Goal: Task Accomplishment & Management: Use online tool/utility

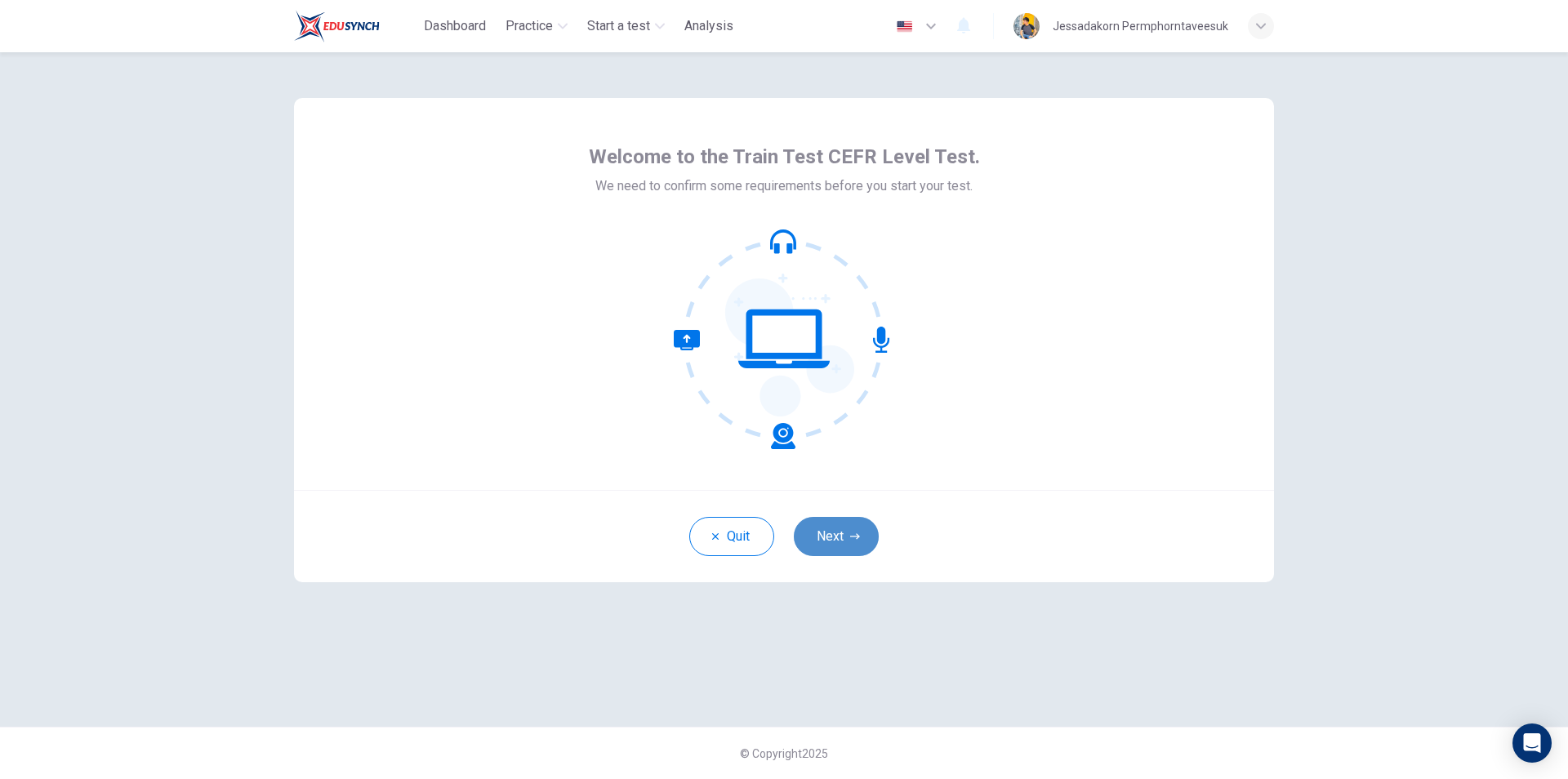
click at [840, 544] on button "Next" at bounding box center [835, 536] width 85 height 39
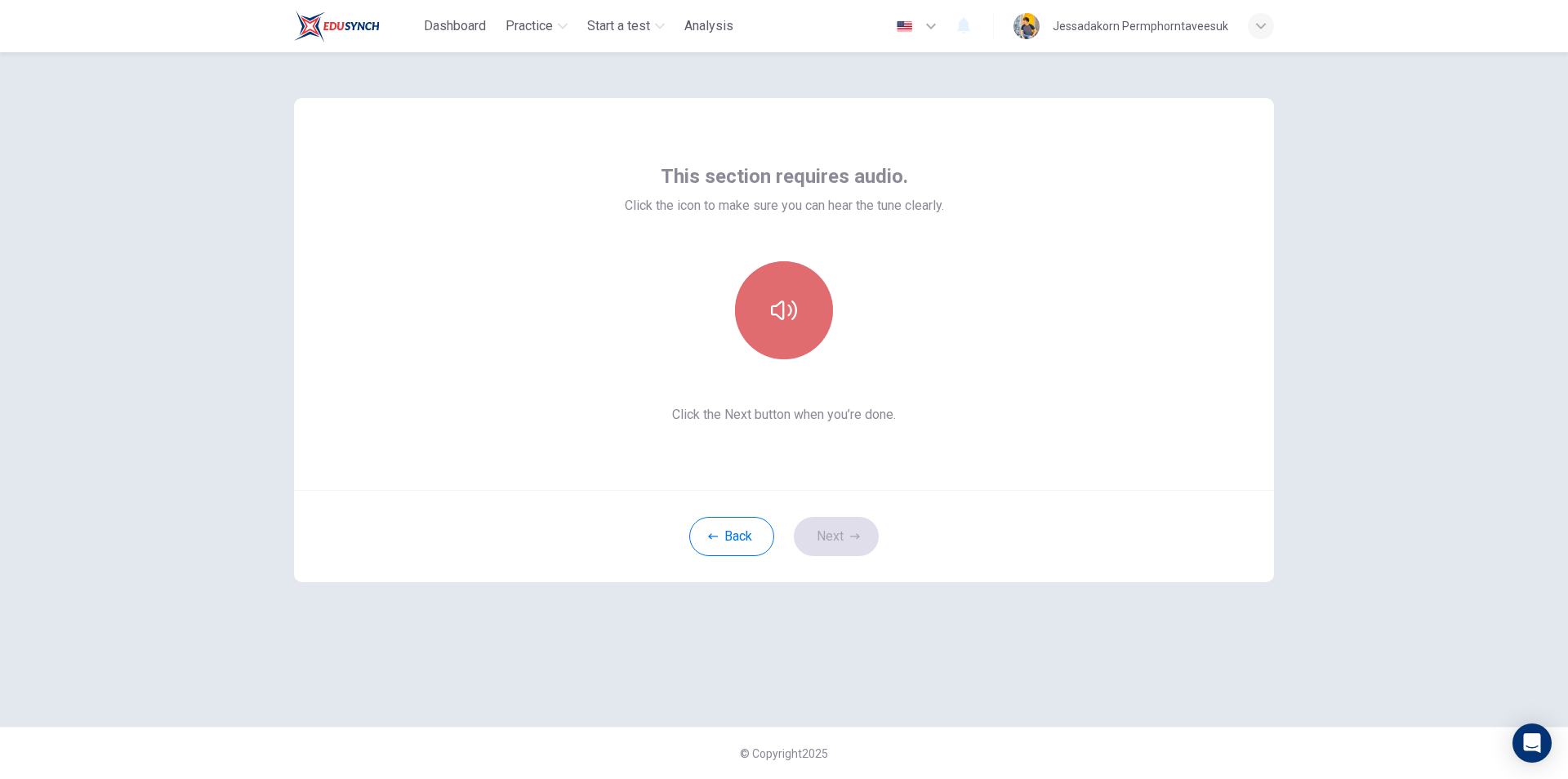
click at [787, 308] on icon "button" at bounding box center [783, 309] width 26 height 26
click at [849, 541] on button "Next" at bounding box center [835, 536] width 85 height 39
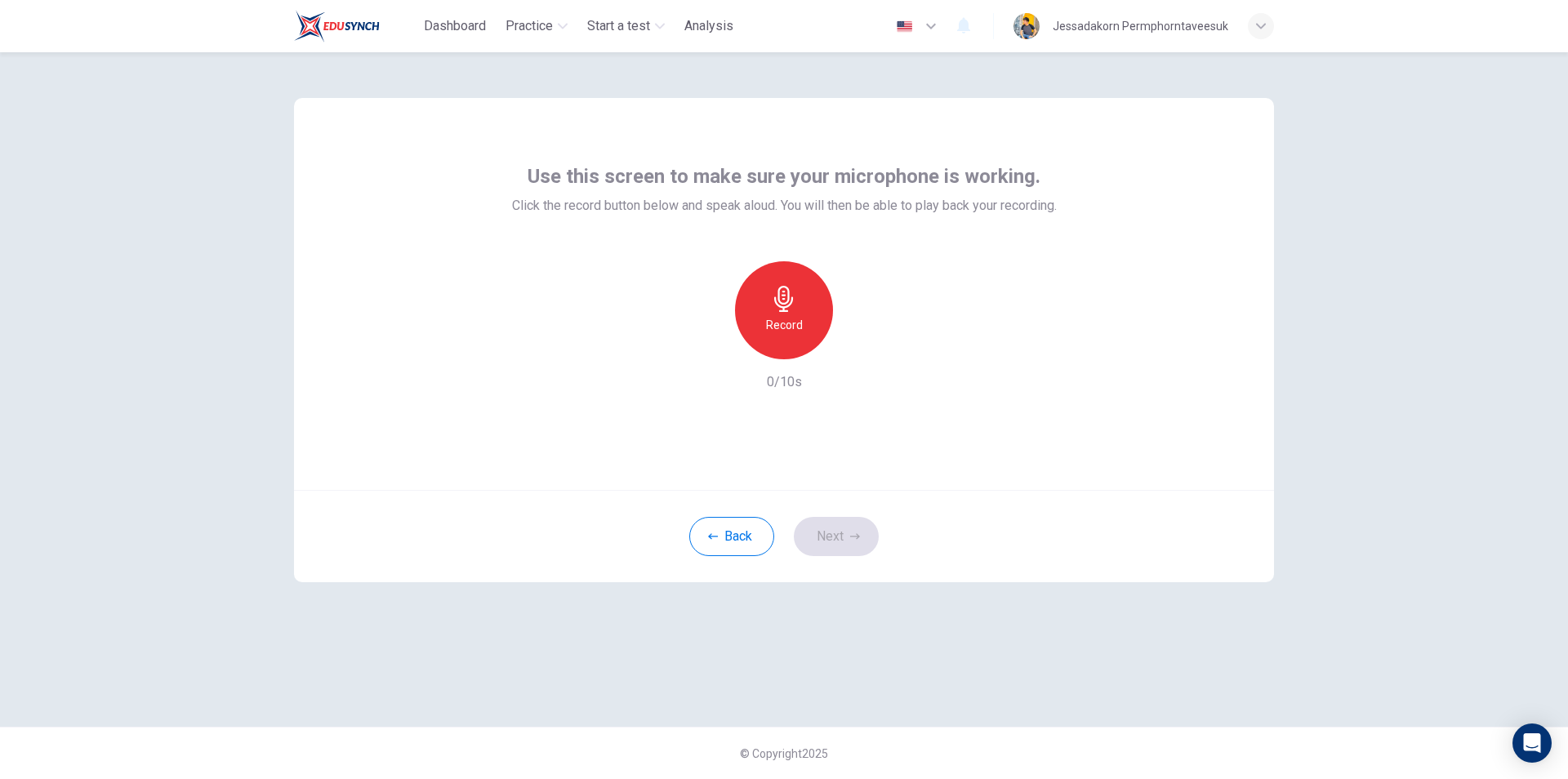
click at [791, 331] on h6 "Record" at bounding box center [784, 324] width 37 height 20
click at [856, 351] on icon "button" at bounding box center [858, 345] width 16 height 16
click at [855, 353] on icon "button" at bounding box center [858, 345] width 16 height 16
click at [844, 529] on button "Next" at bounding box center [835, 536] width 85 height 39
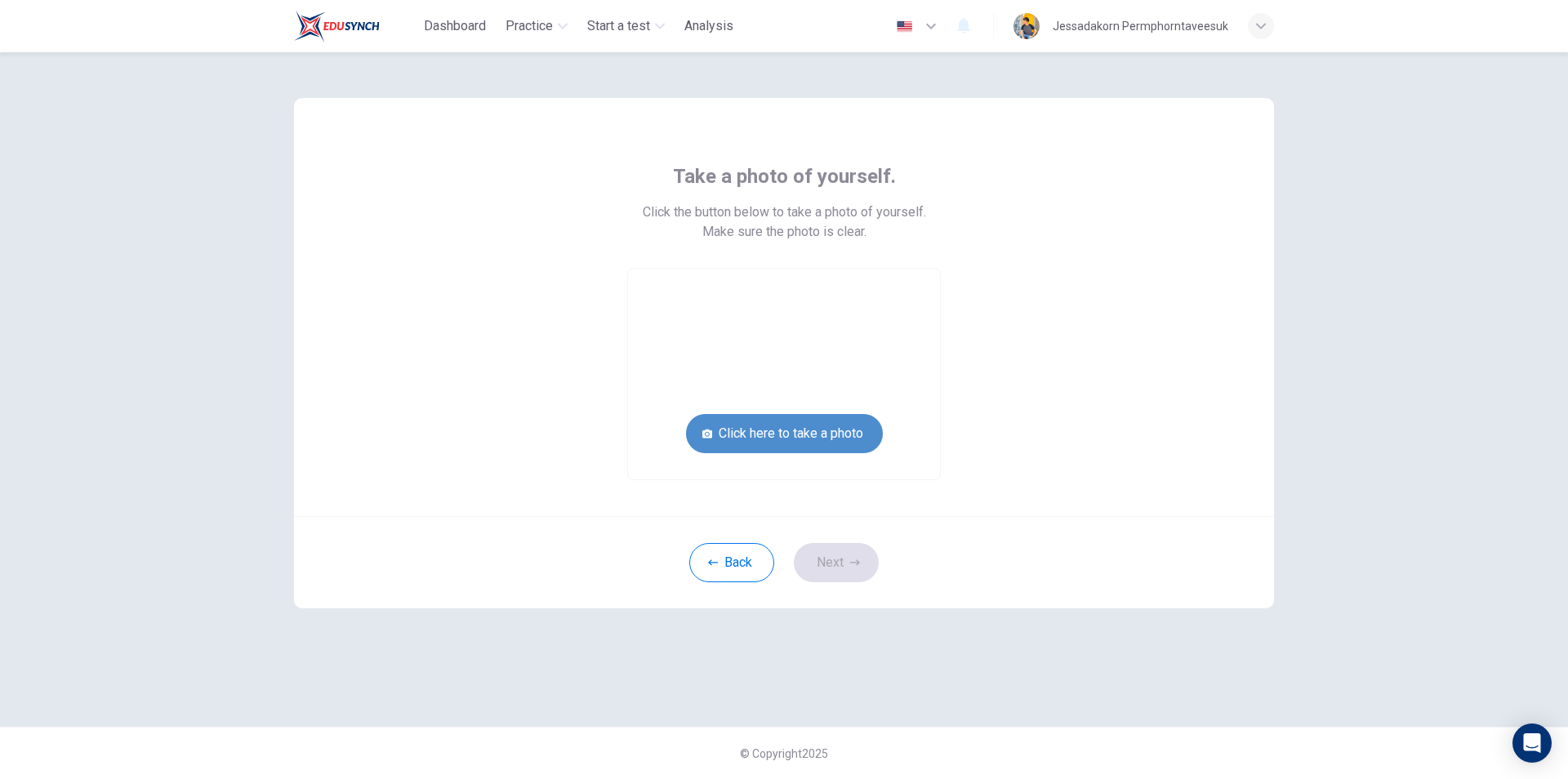
click at [827, 438] on button "Click here to take a photo" at bounding box center [784, 433] width 197 height 39
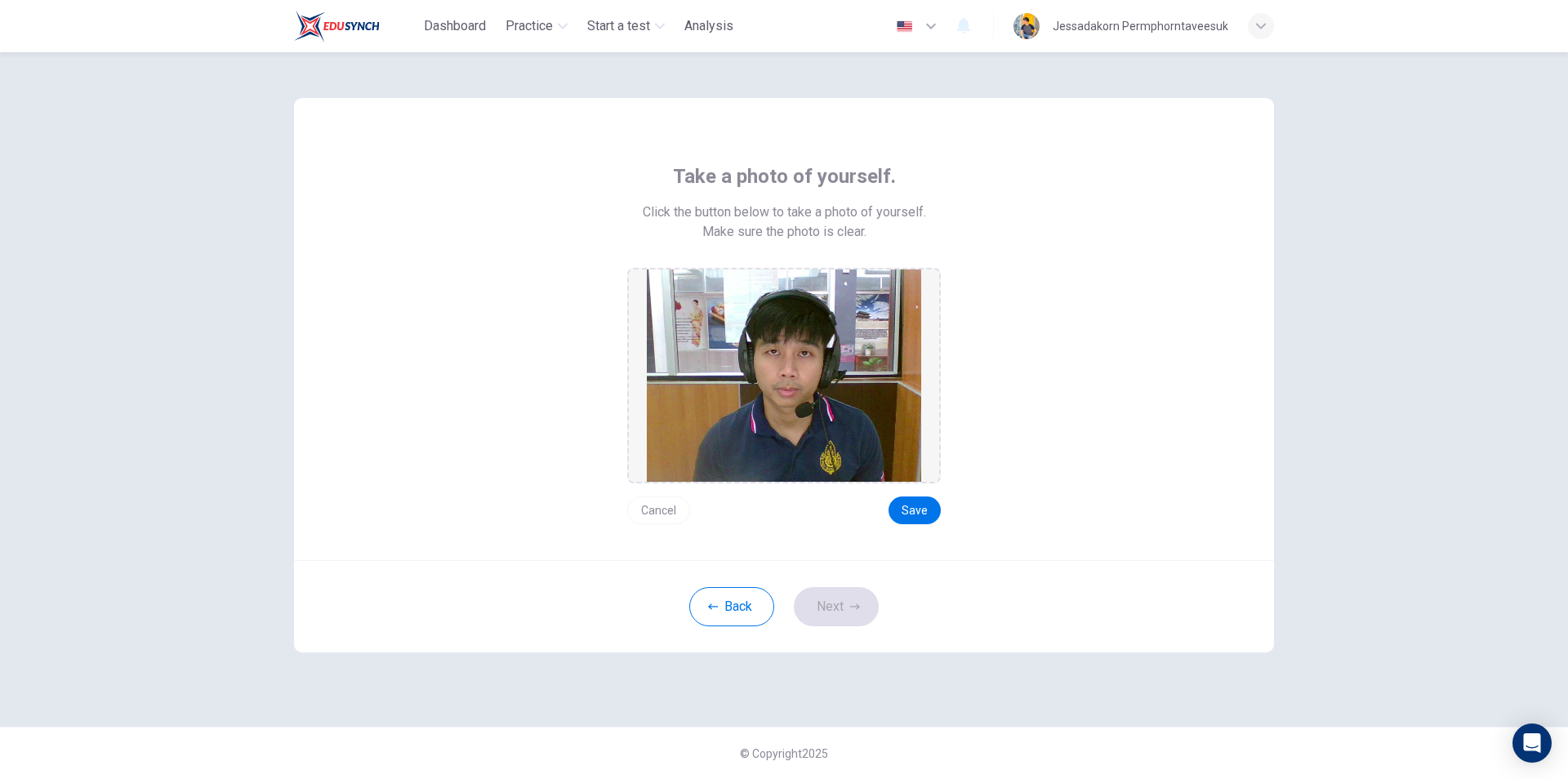
click at [659, 515] on button "Cancel" at bounding box center [658, 510] width 63 height 28
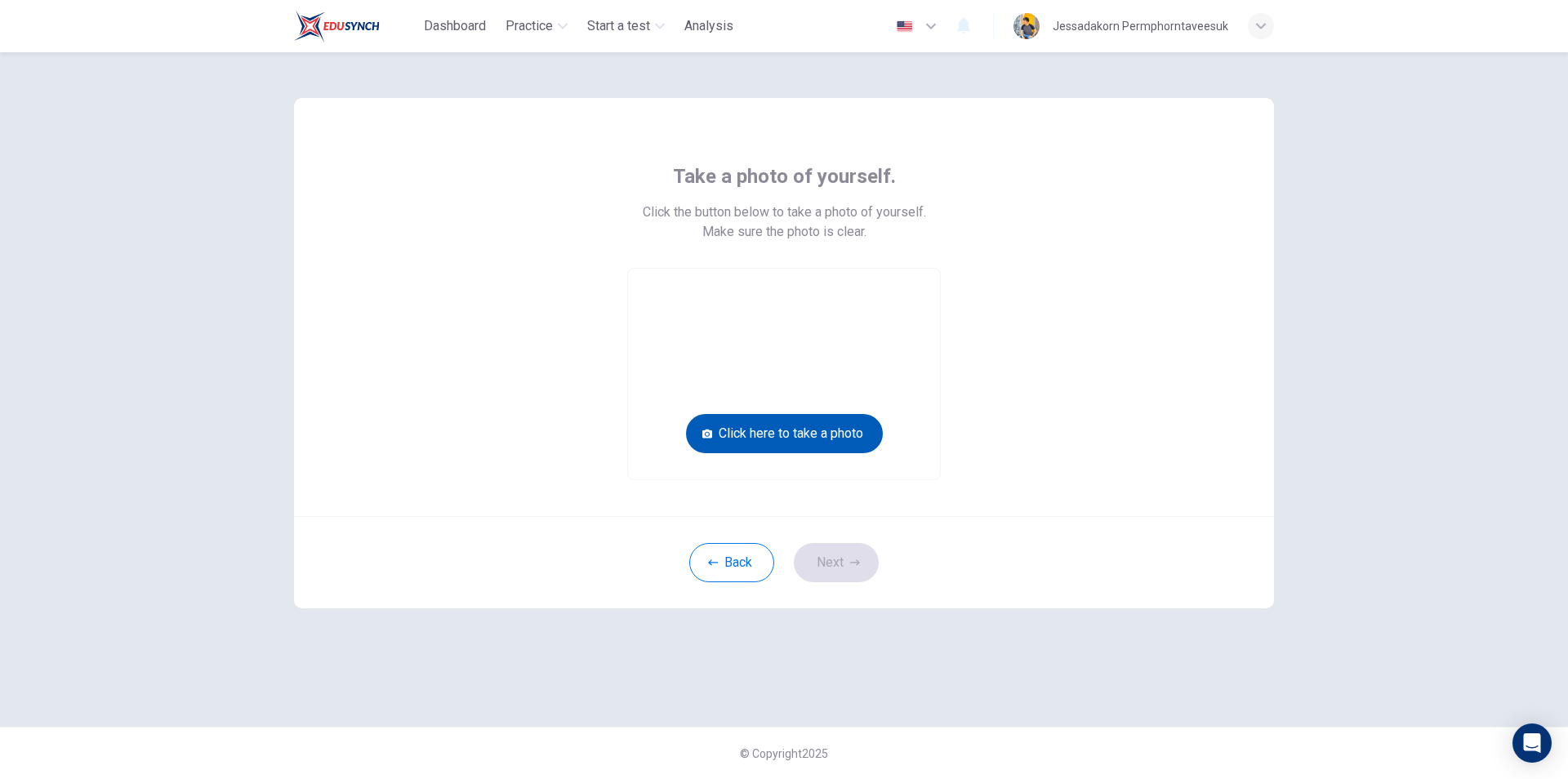
click at [808, 433] on button "Click here to take a photo" at bounding box center [784, 433] width 197 height 39
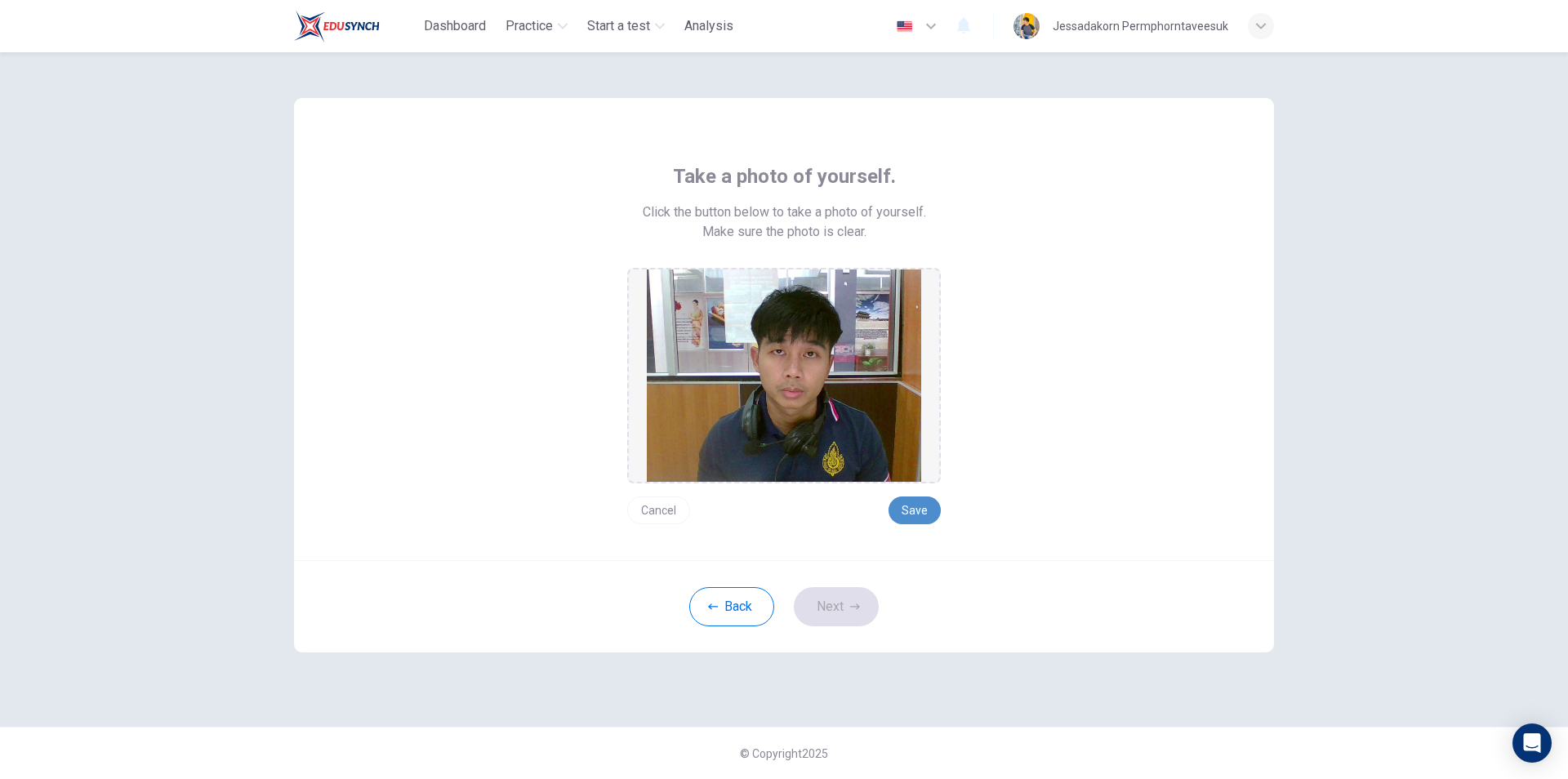
click at [928, 513] on button "Save" at bounding box center [914, 510] width 52 height 28
click at [852, 602] on icon "button" at bounding box center [854, 607] width 10 height 10
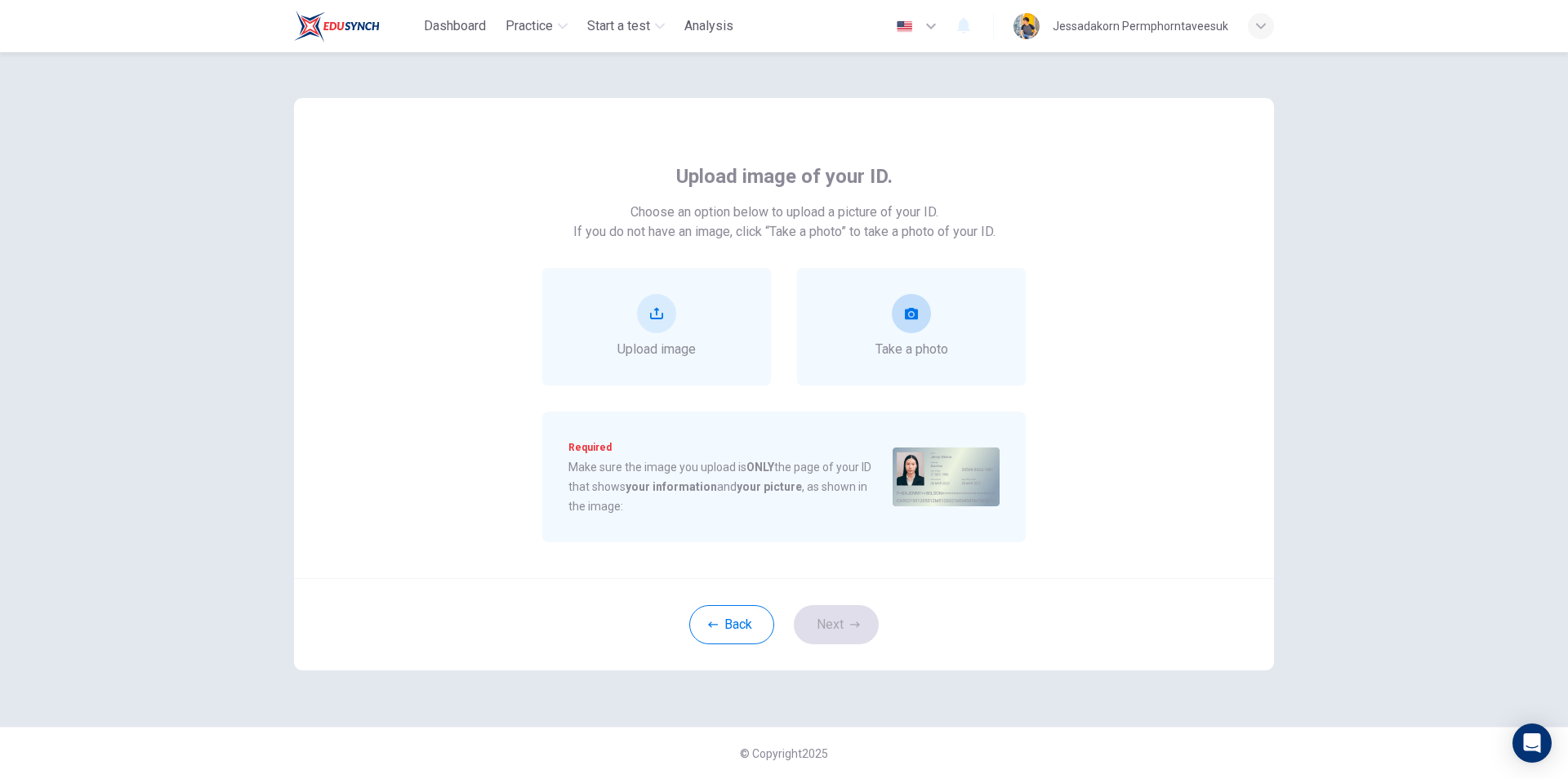
click at [908, 320] on icon "take photo" at bounding box center [911, 314] width 13 height 11
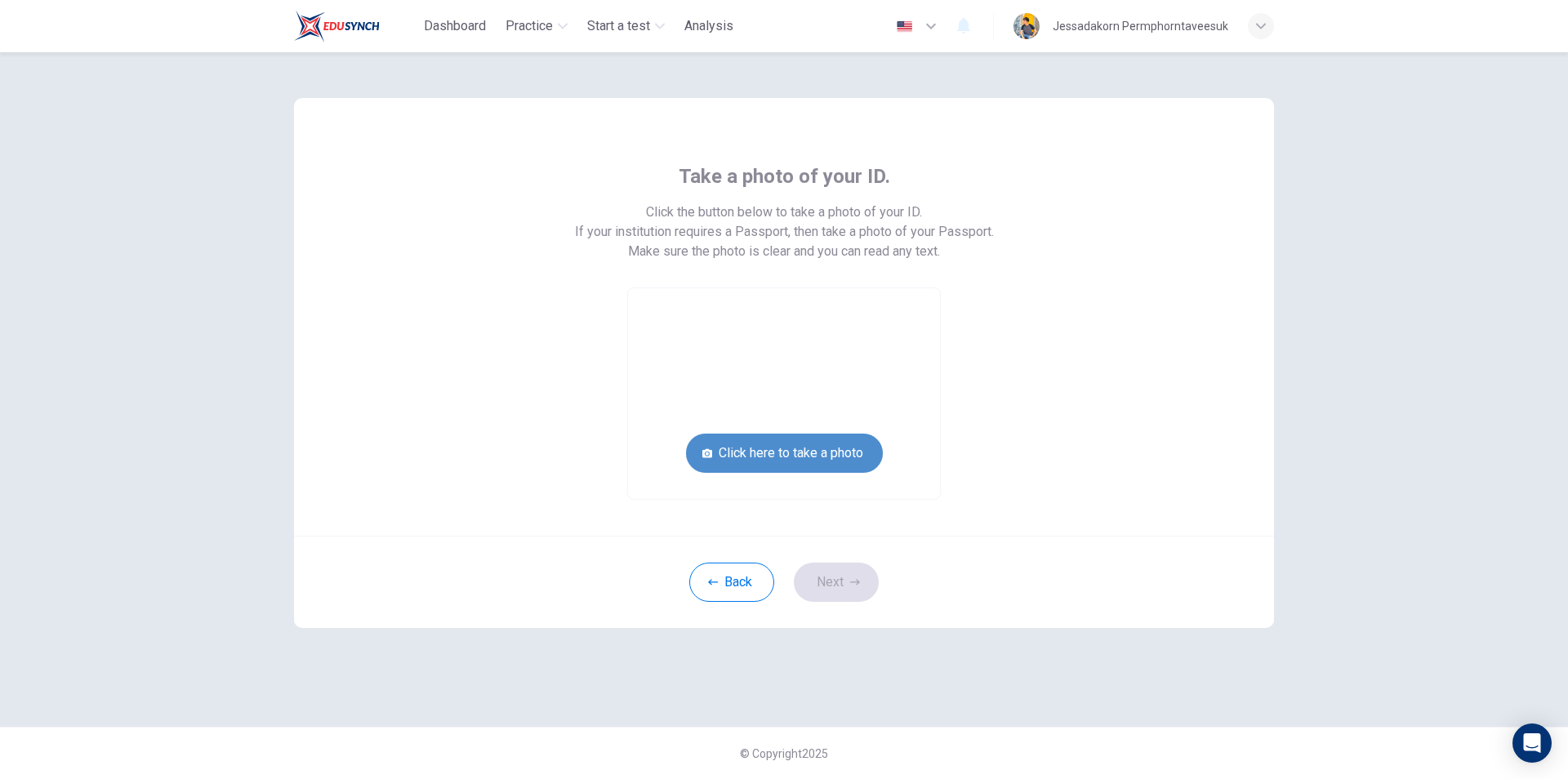
click at [846, 448] on button "Click here to take a photo" at bounding box center [784, 453] width 197 height 39
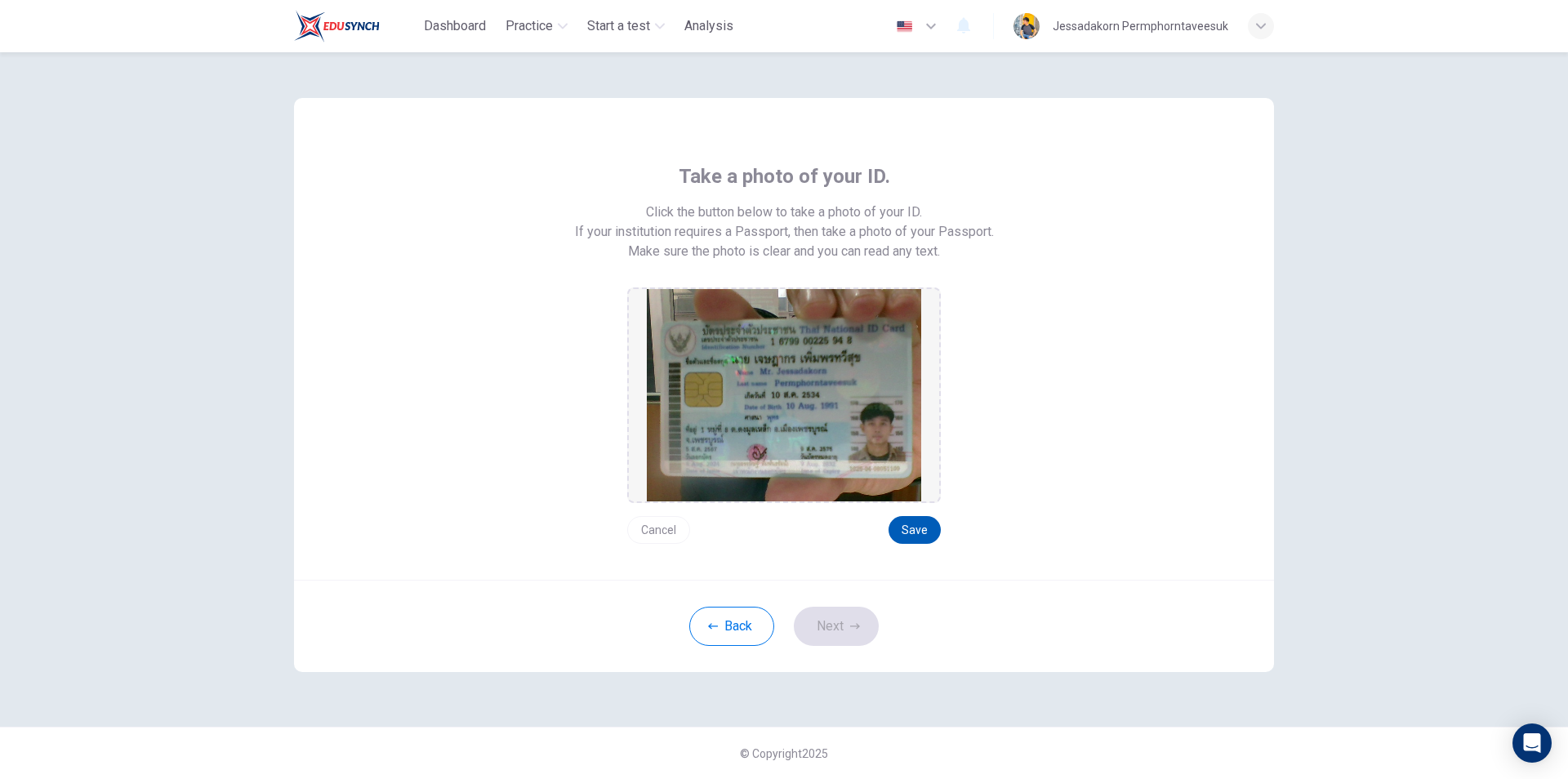
click at [913, 531] on button "Save" at bounding box center [914, 529] width 52 height 28
click at [850, 624] on icon "button" at bounding box center [854, 626] width 10 height 10
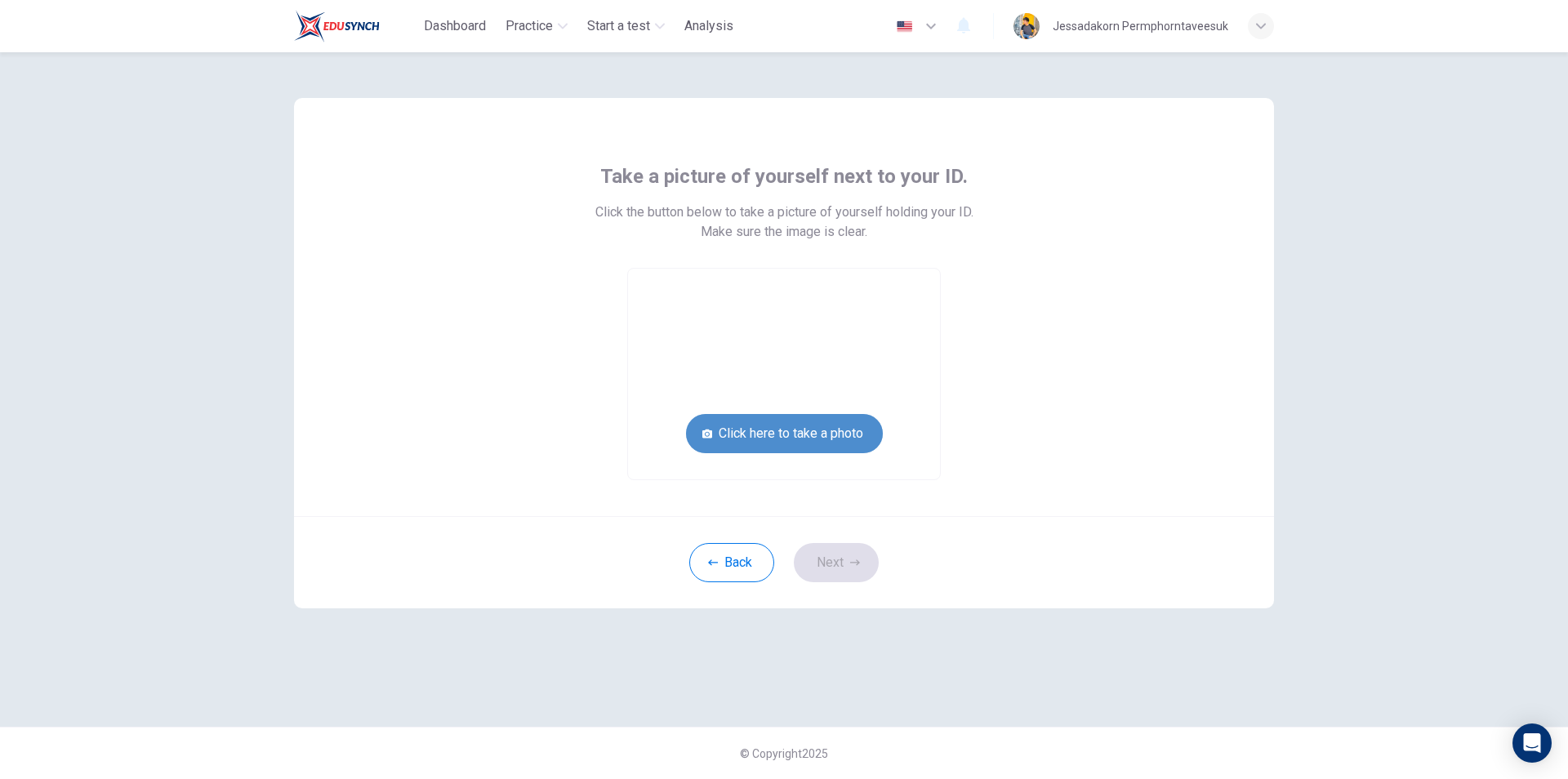
click at [798, 439] on button "Click here to take a photo" at bounding box center [784, 433] width 197 height 39
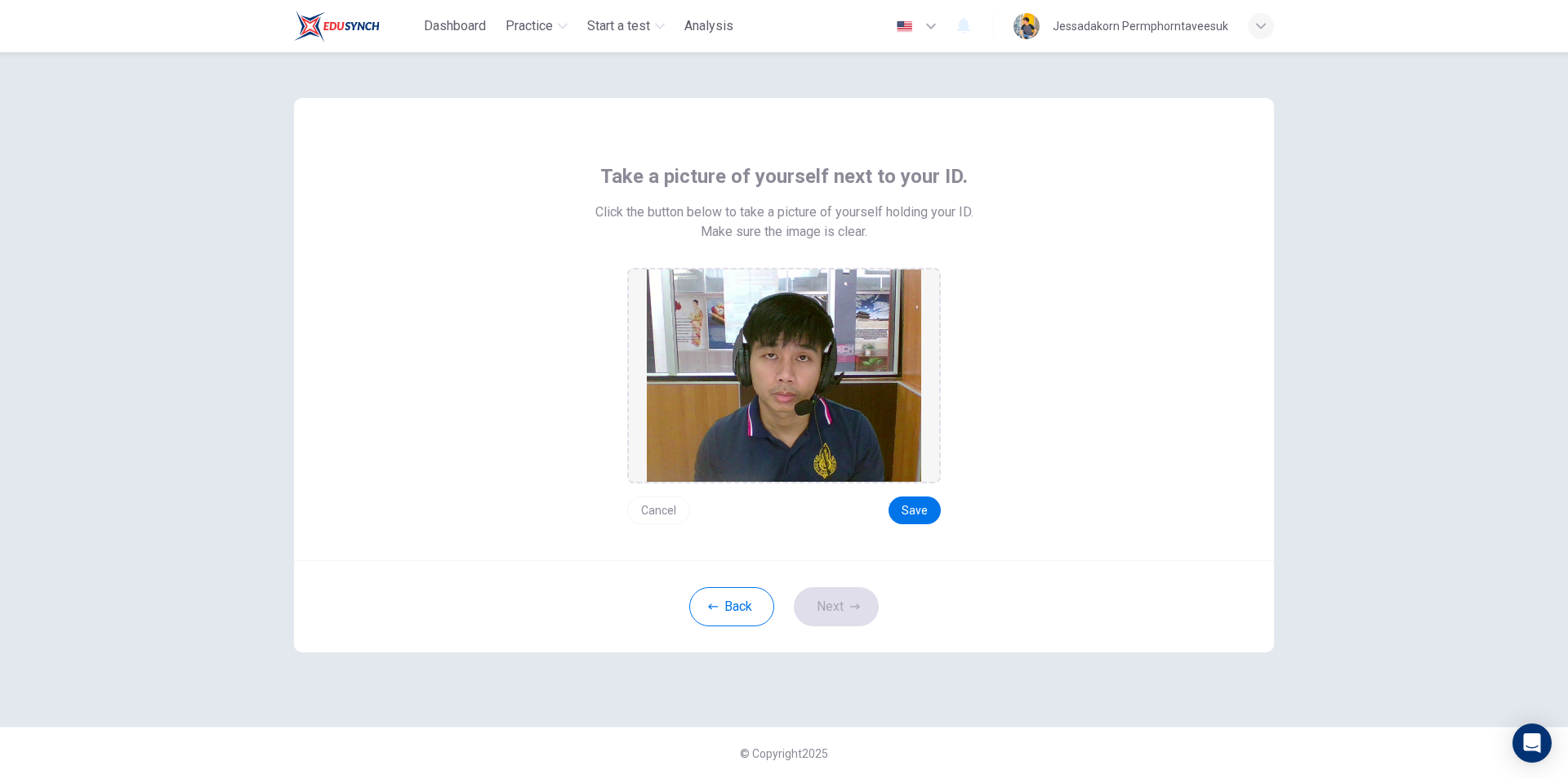
click at [661, 514] on button "Cancel" at bounding box center [658, 510] width 63 height 28
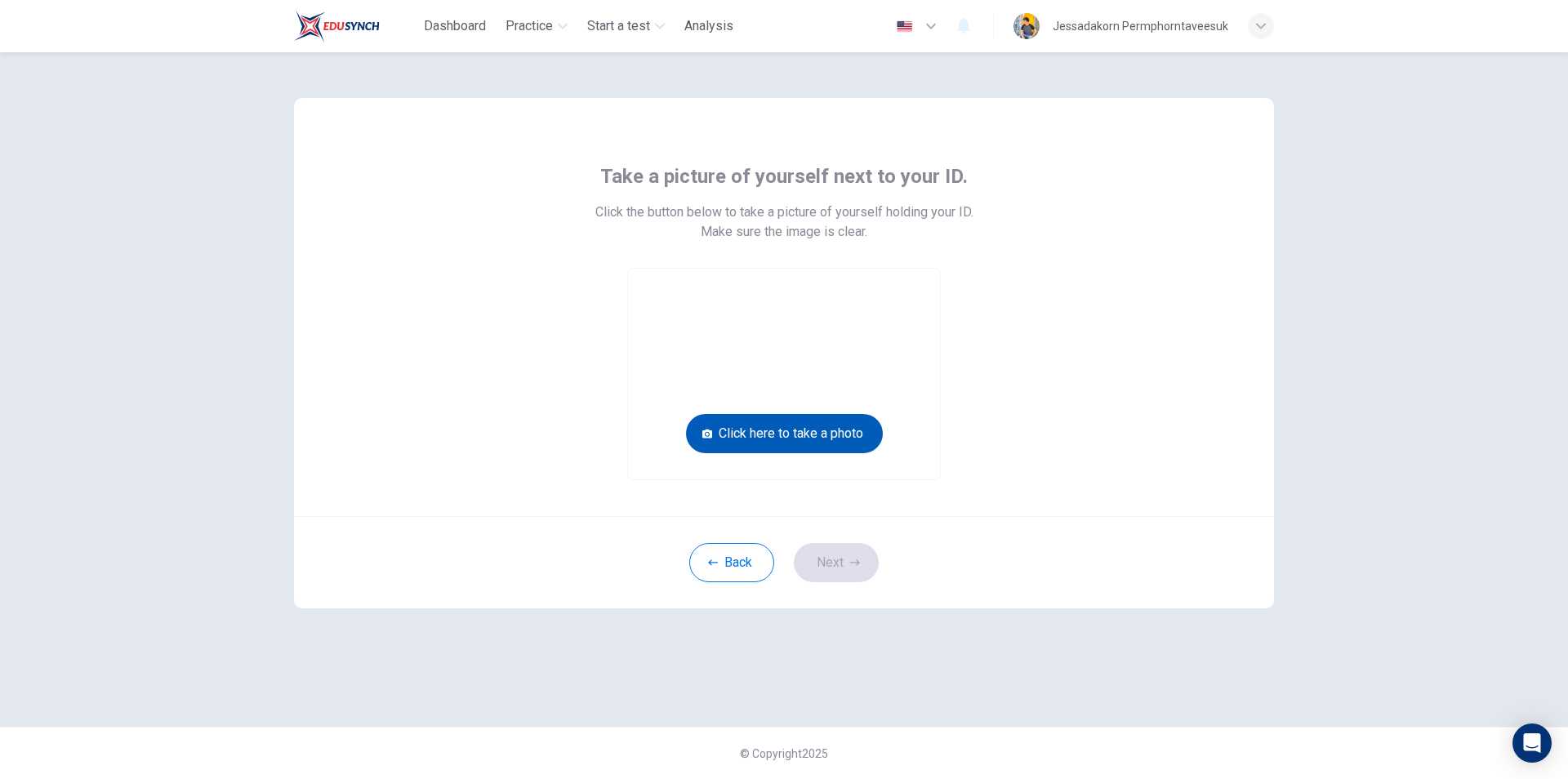
click at [776, 435] on button "Click here to take a photo" at bounding box center [784, 433] width 197 height 39
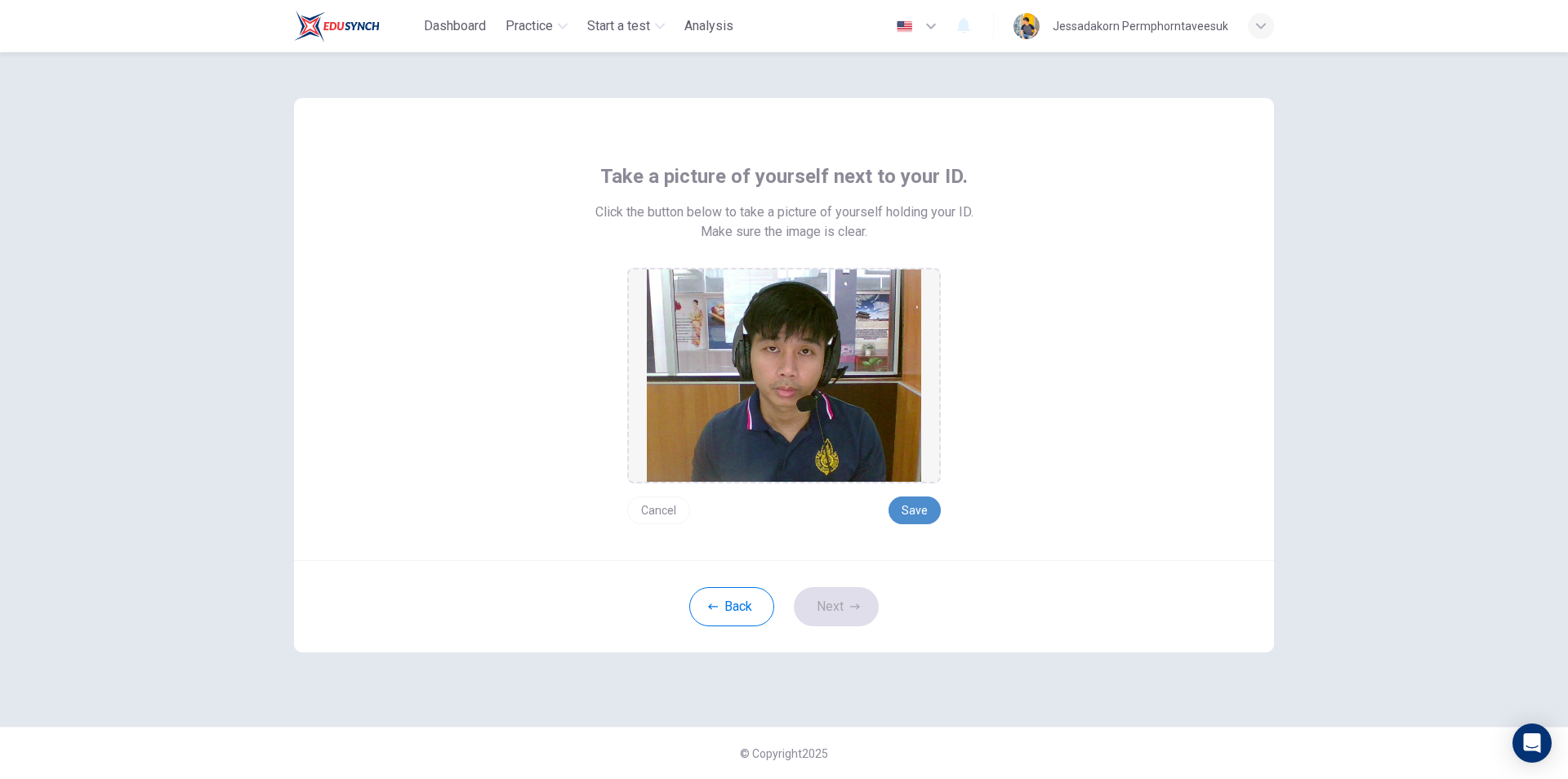
click at [913, 513] on button "Save" at bounding box center [914, 510] width 52 height 28
click at [657, 513] on button "Cancel" at bounding box center [658, 510] width 63 height 28
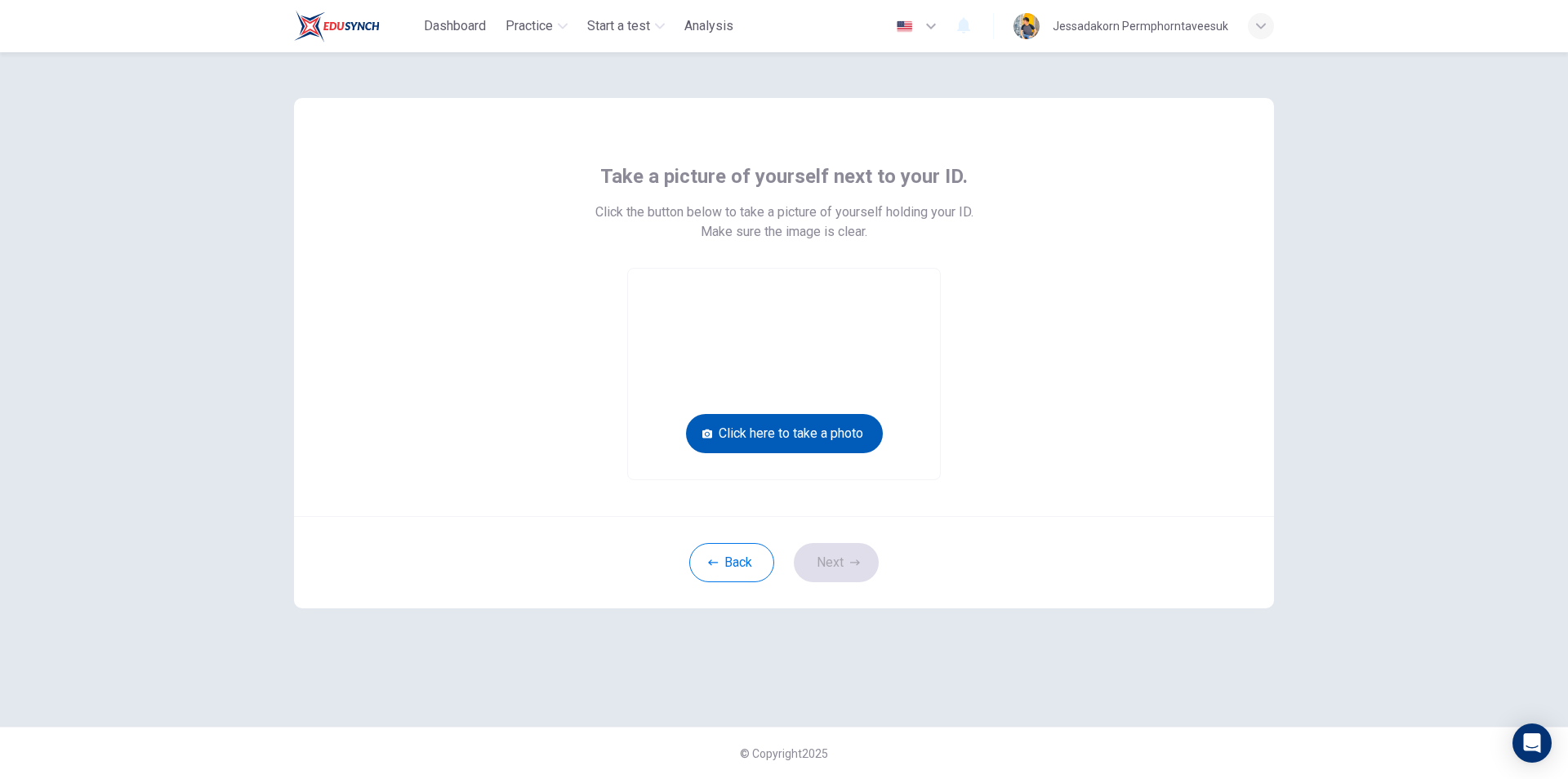
click at [755, 434] on button "Click here to take a photo" at bounding box center [784, 433] width 197 height 39
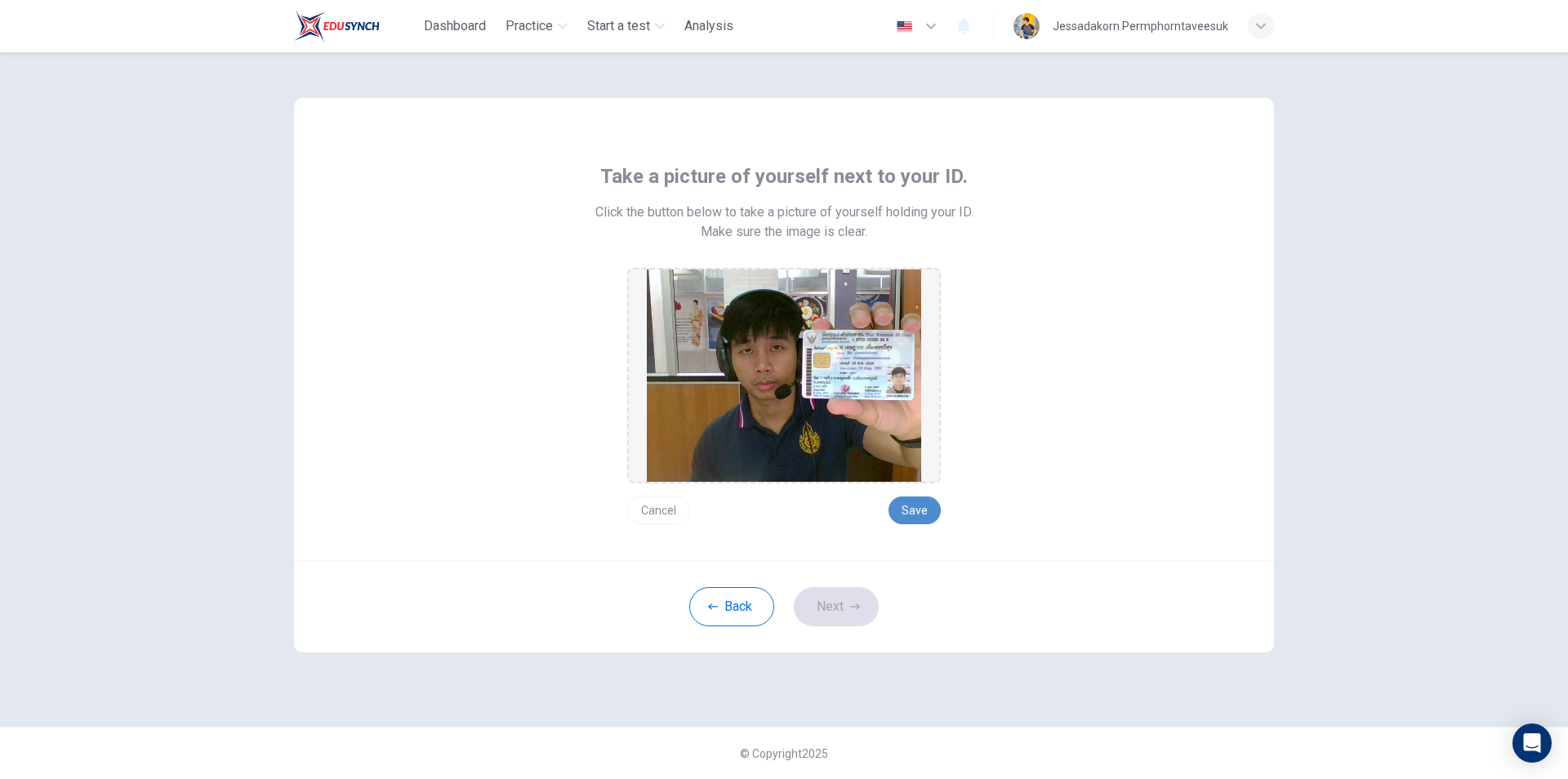
click at [914, 504] on button "Save" at bounding box center [914, 510] width 52 height 28
click at [914, 513] on button "Save" at bounding box center [914, 510] width 52 height 28
click at [842, 617] on button "Next" at bounding box center [835, 606] width 85 height 39
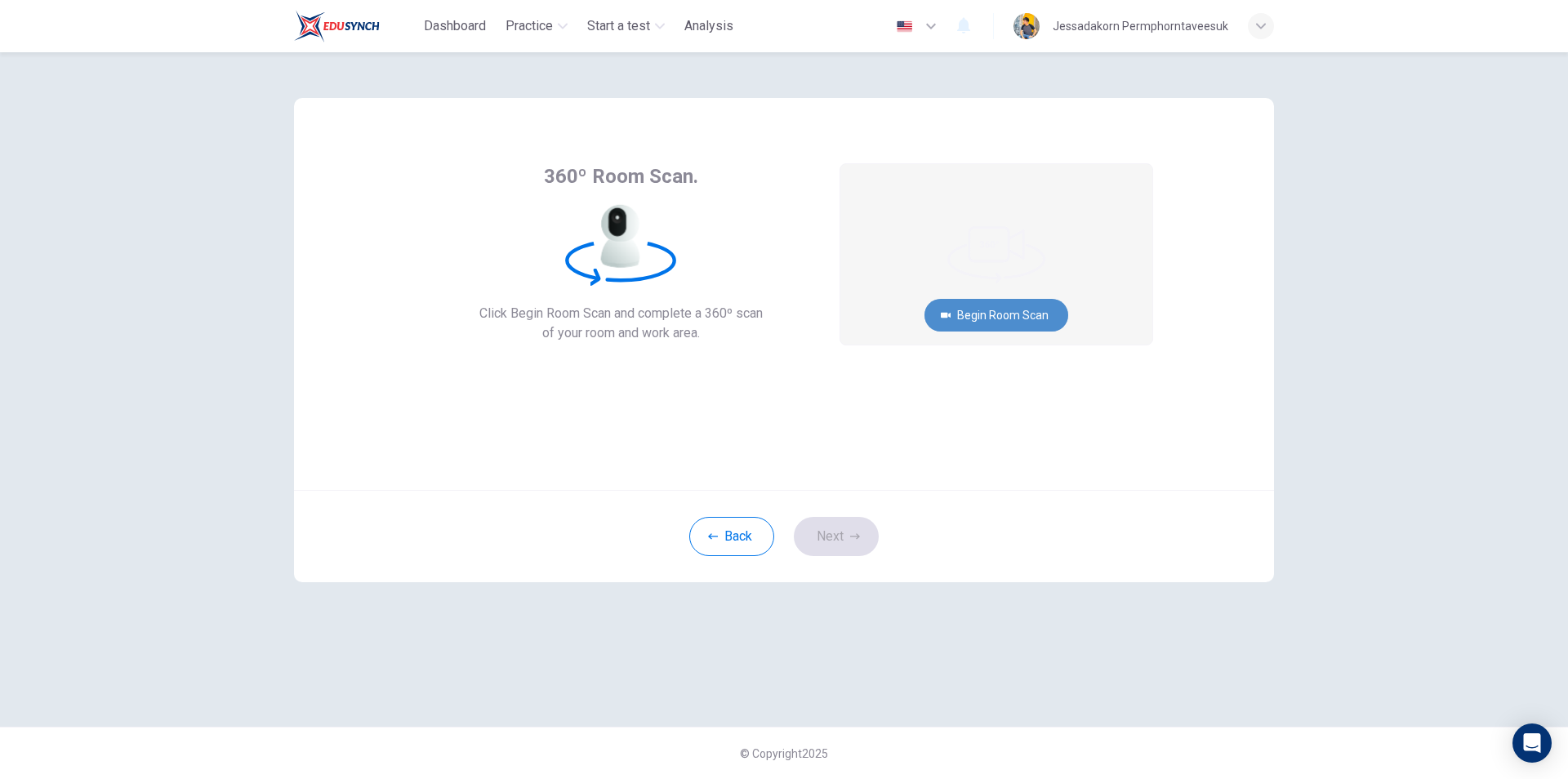
click at [1000, 316] on button "Begin Room Scan" at bounding box center [996, 315] width 144 height 32
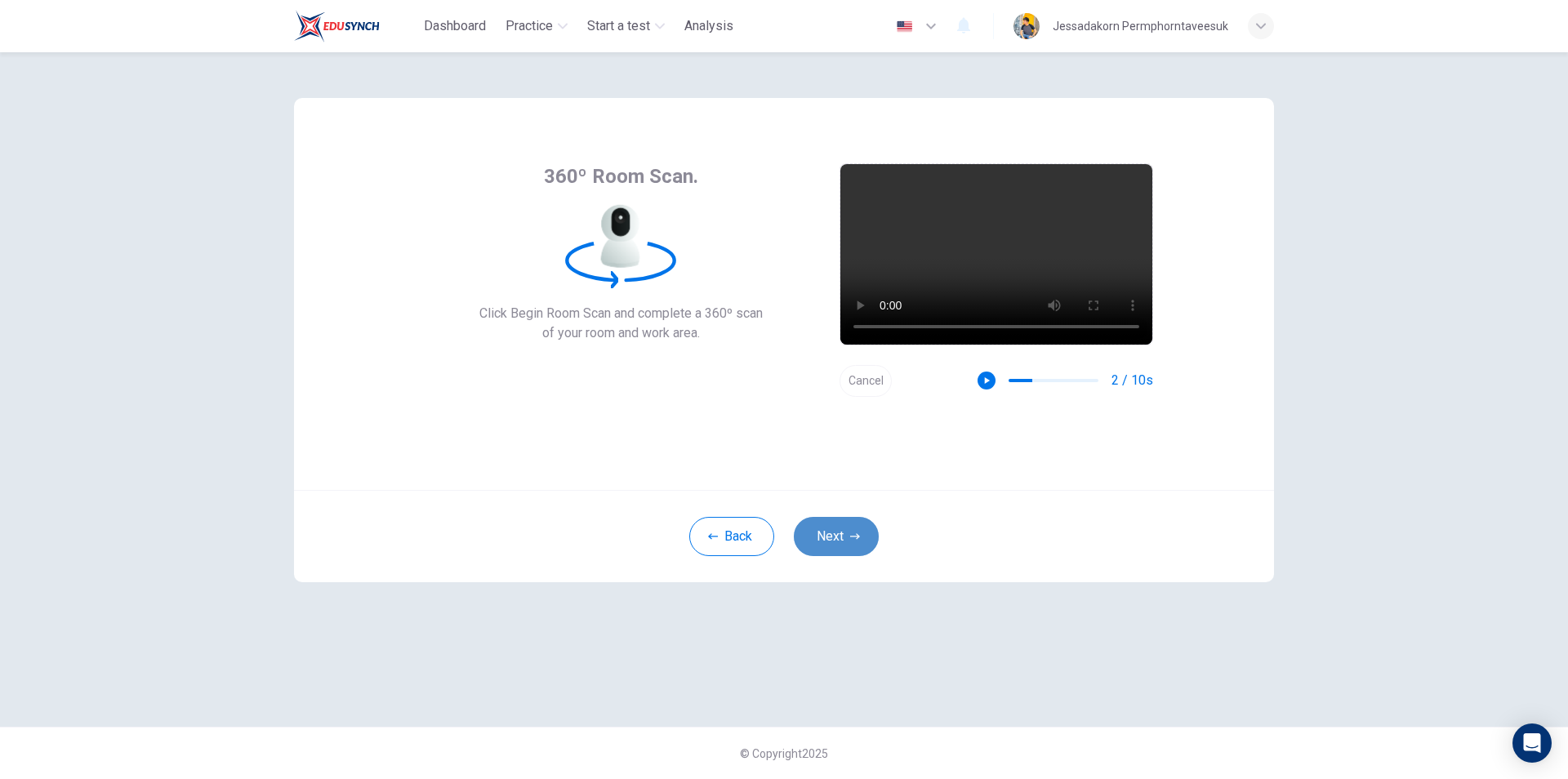
click at [845, 535] on button "Next" at bounding box center [835, 536] width 85 height 39
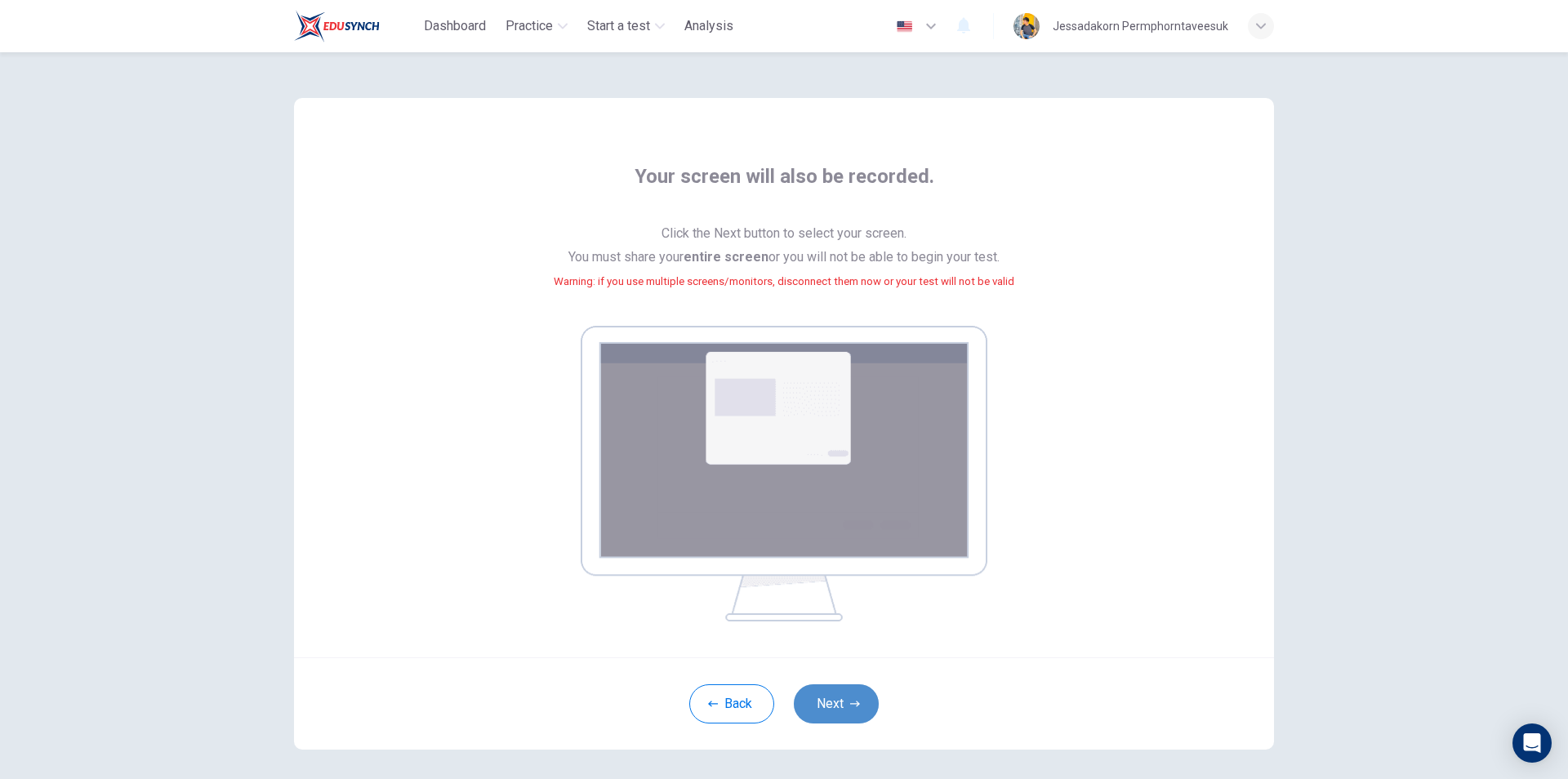
click at [824, 703] on button "Next" at bounding box center [835, 703] width 85 height 39
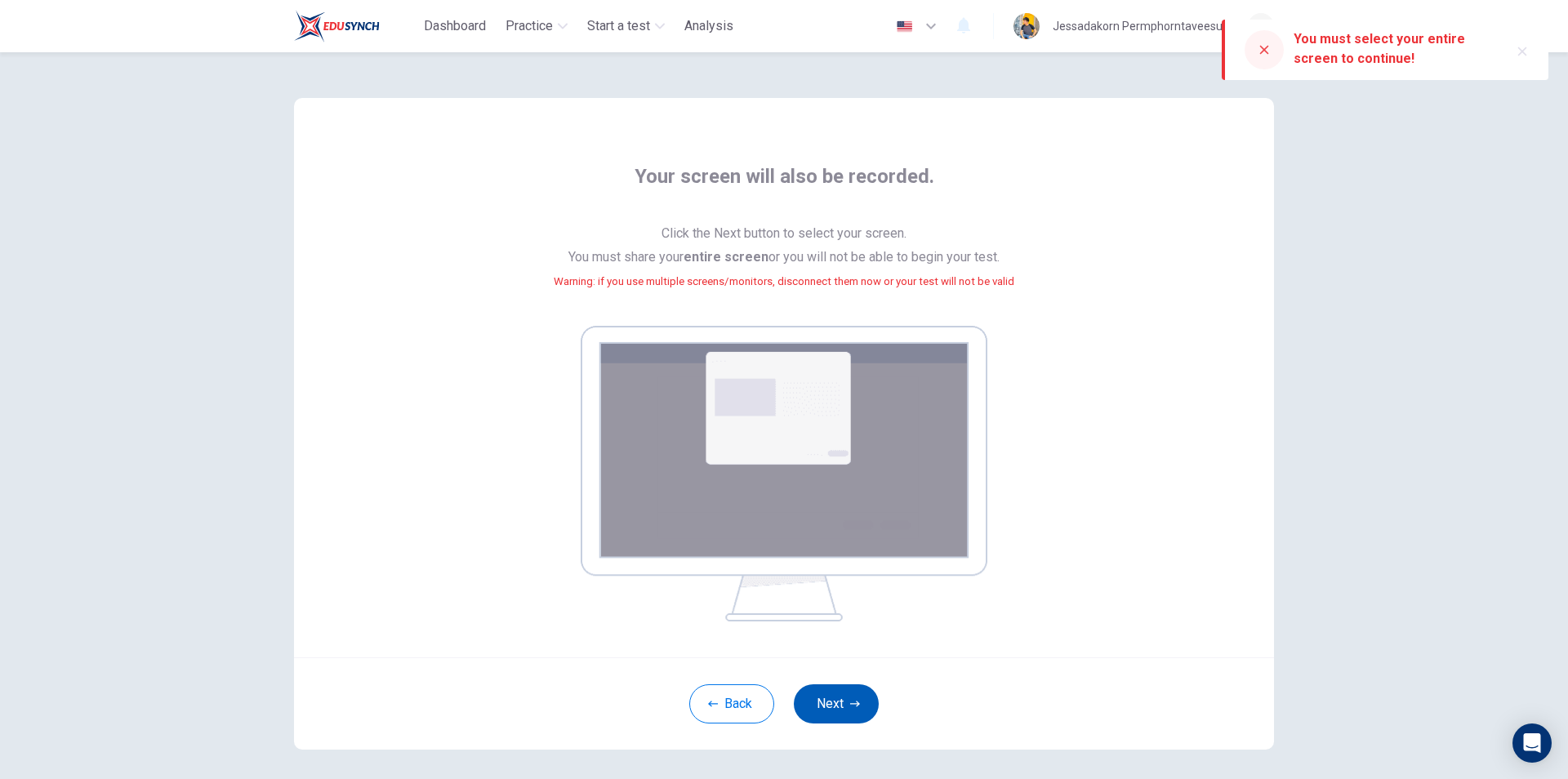
click at [829, 689] on button "Next" at bounding box center [835, 703] width 85 height 39
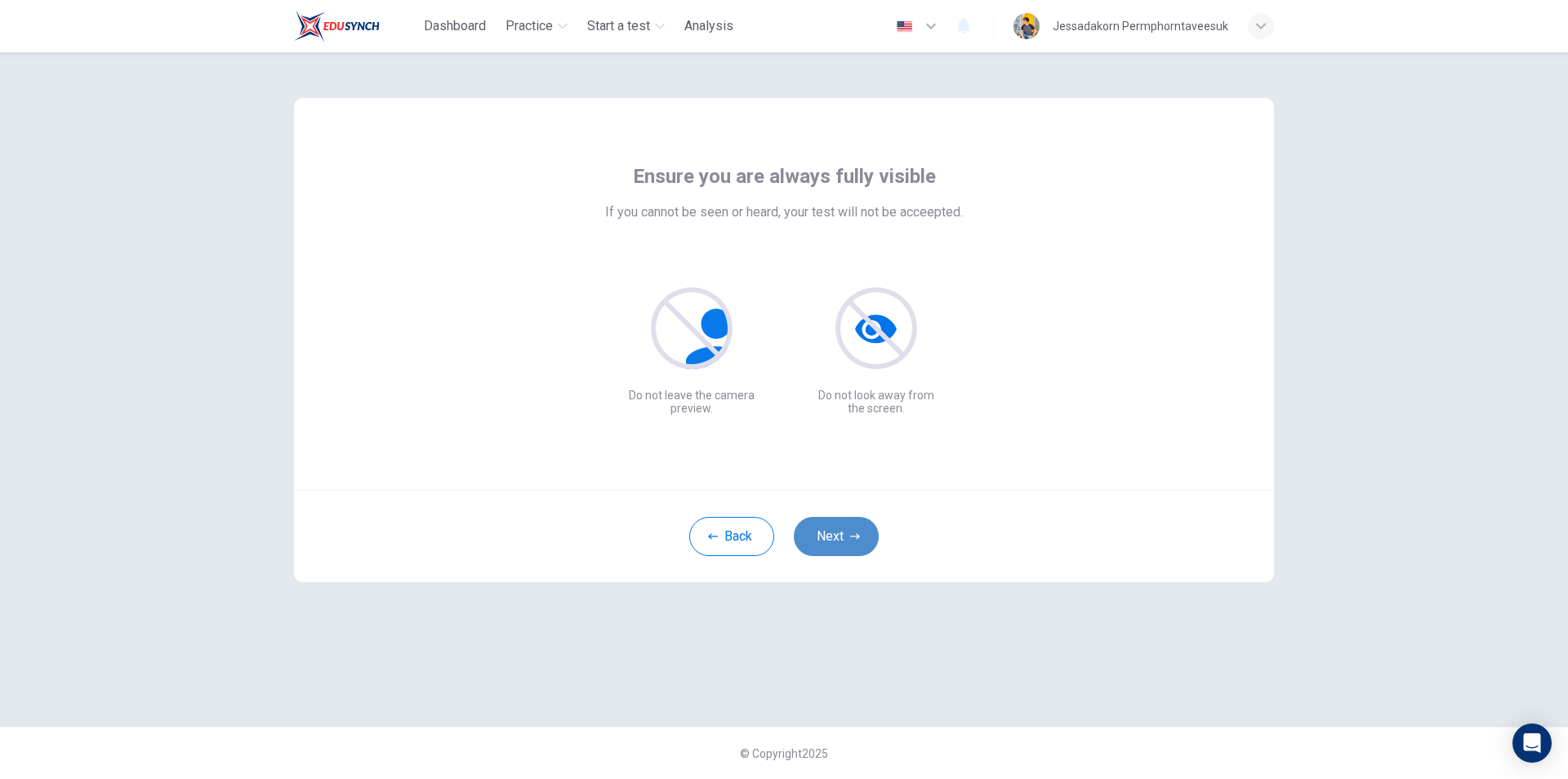
click at [849, 542] on button "Next" at bounding box center [835, 536] width 85 height 39
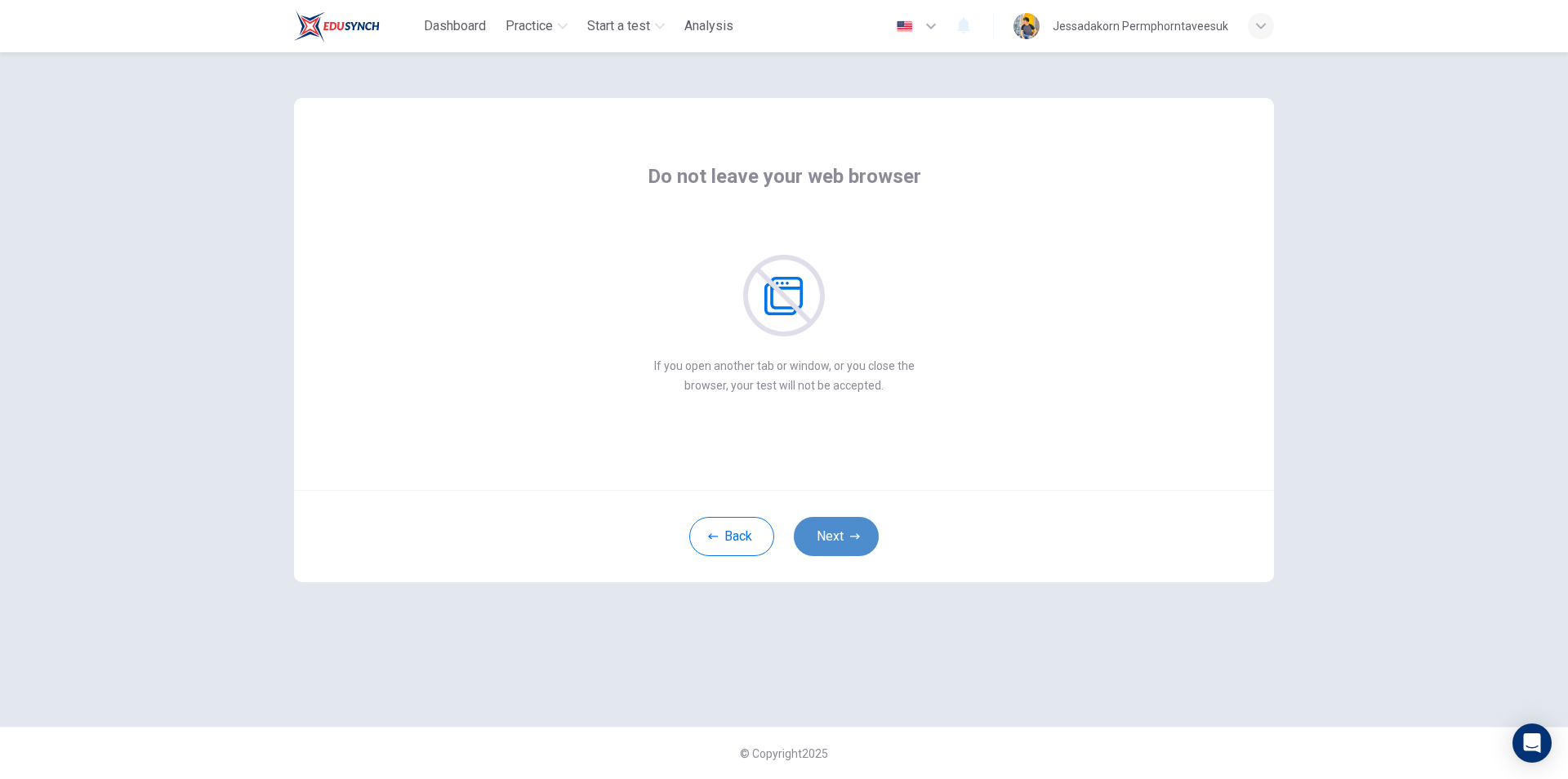
click at [842, 529] on button "Next" at bounding box center [835, 536] width 85 height 39
click at [853, 538] on icon "button" at bounding box center [854, 536] width 10 height 10
click at [856, 536] on icon "button" at bounding box center [854, 536] width 10 height 10
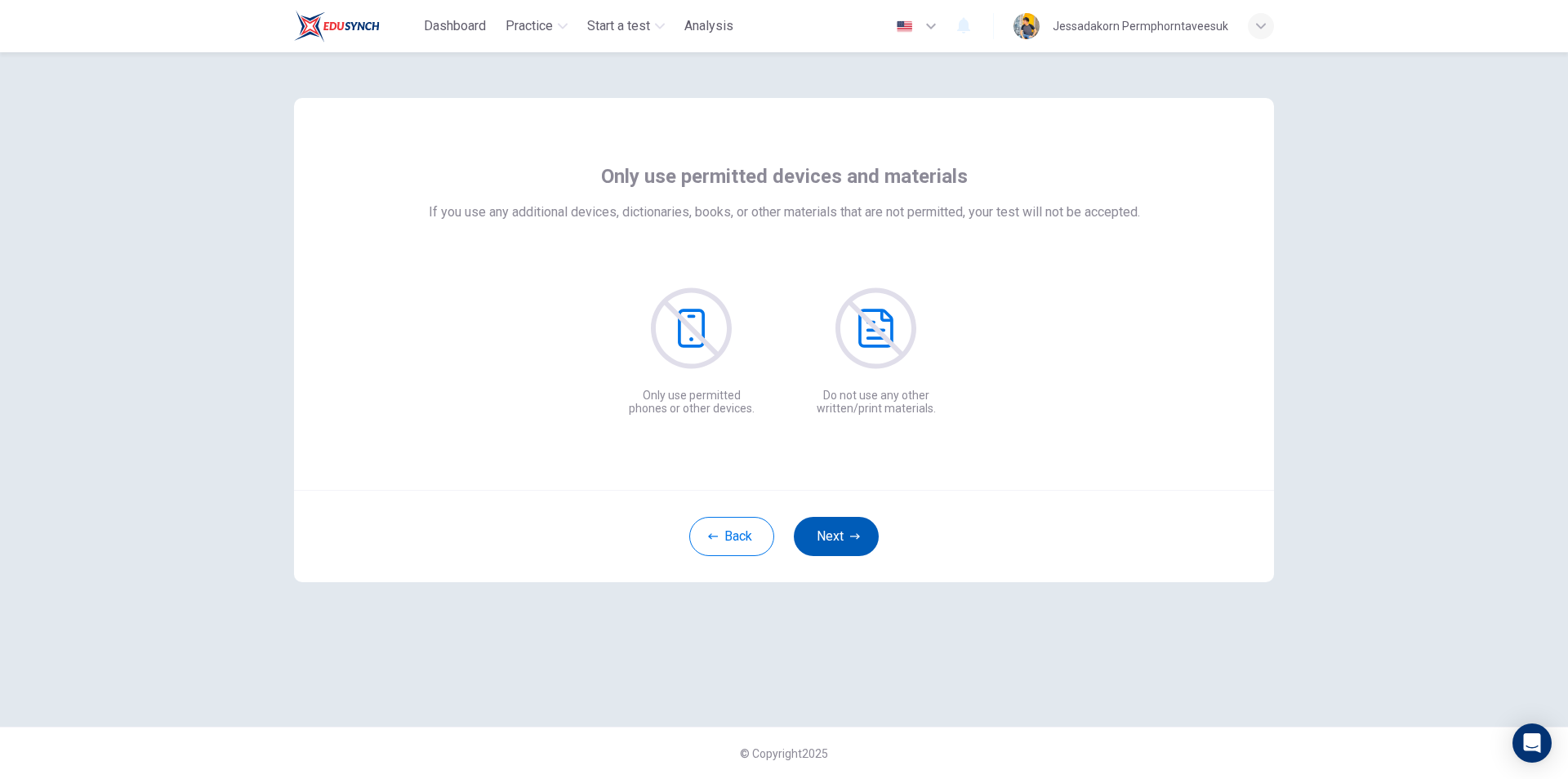
click at [855, 539] on icon "button" at bounding box center [854, 536] width 10 height 10
click at [851, 533] on icon "button" at bounding box center [854, 536] width 10 height 10
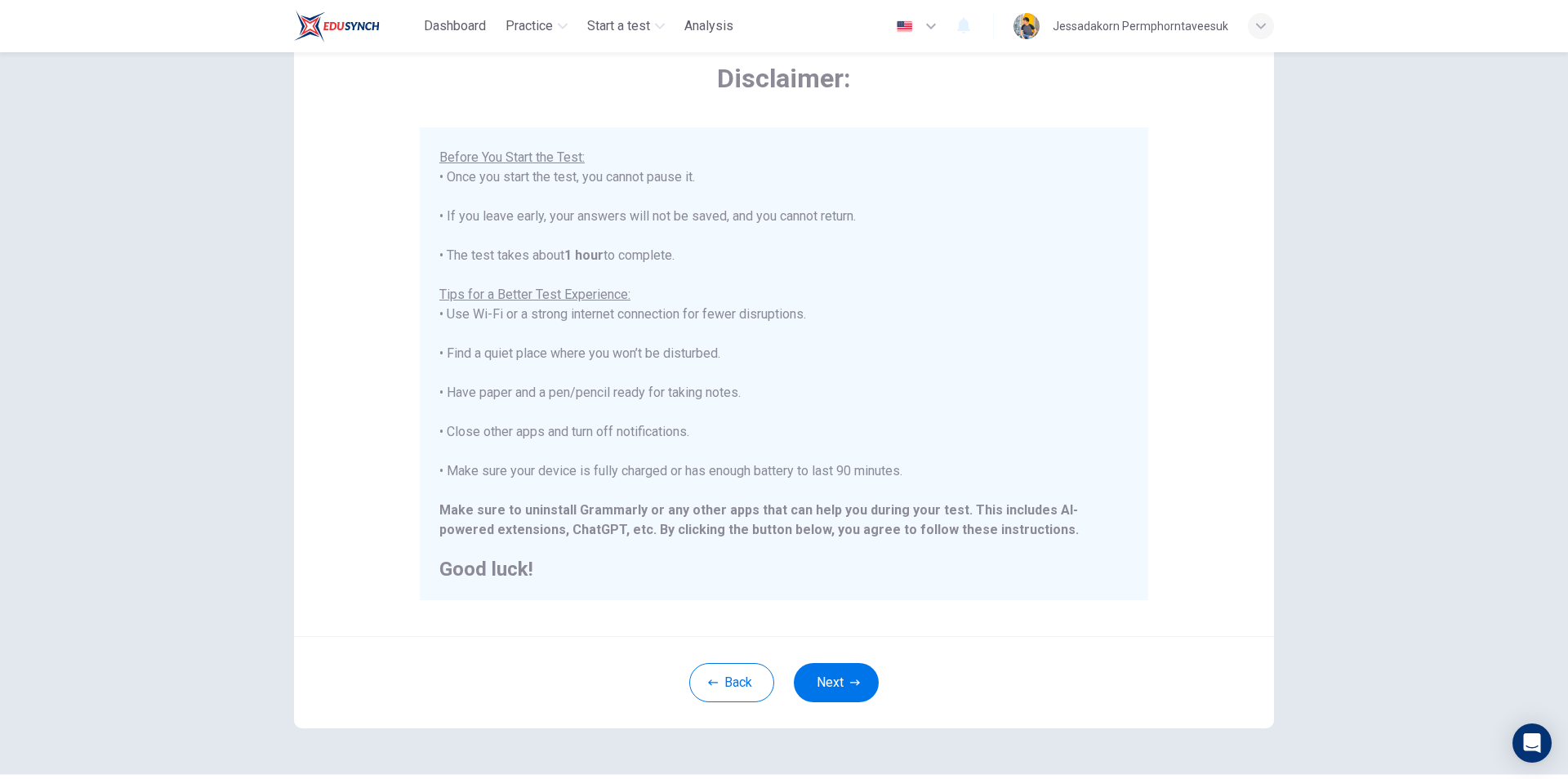
scroll to position [129, 0]
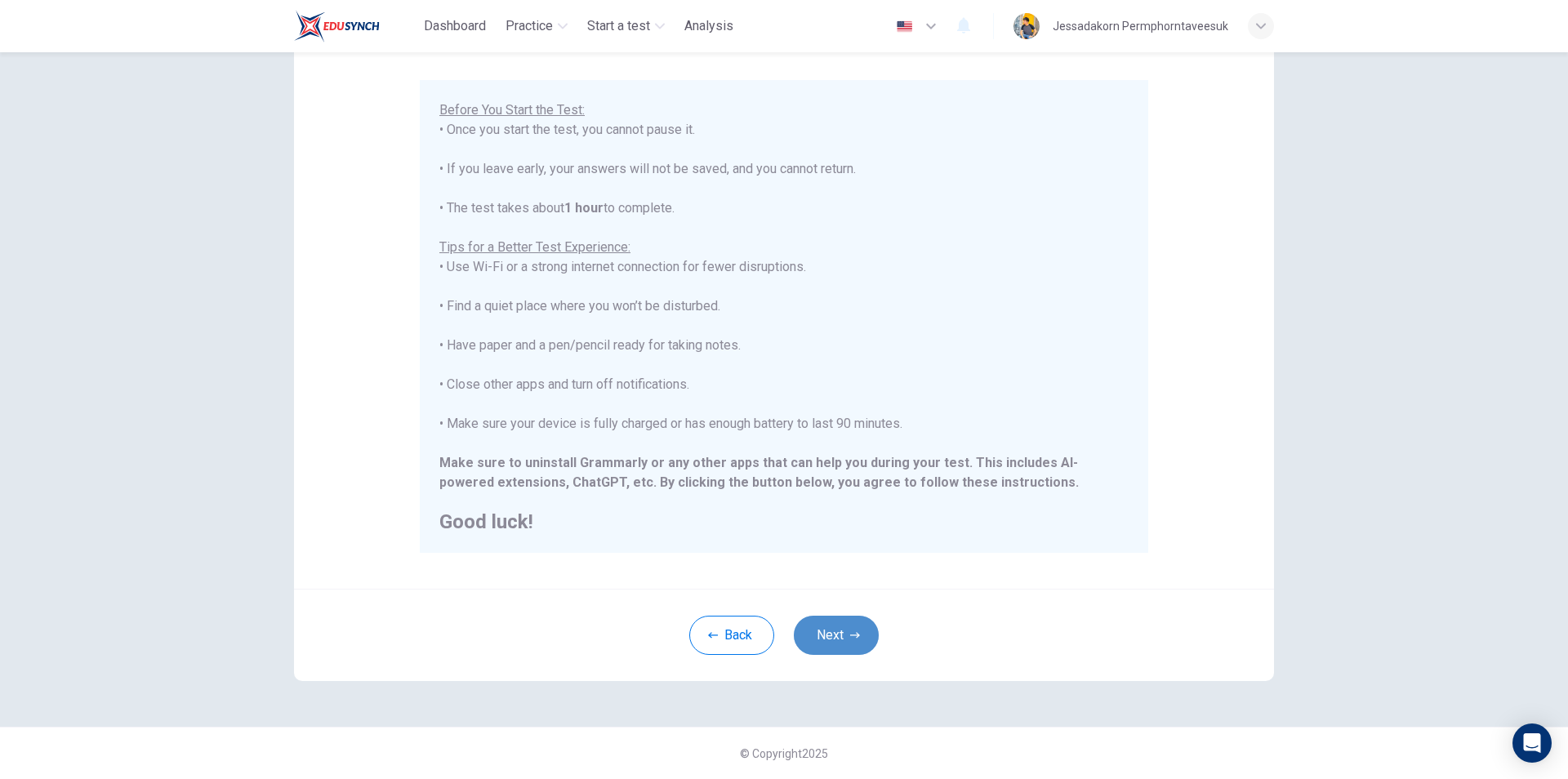
click at [838, 631] on button "Next" at bounding box center [835, 634] width 85 height 39
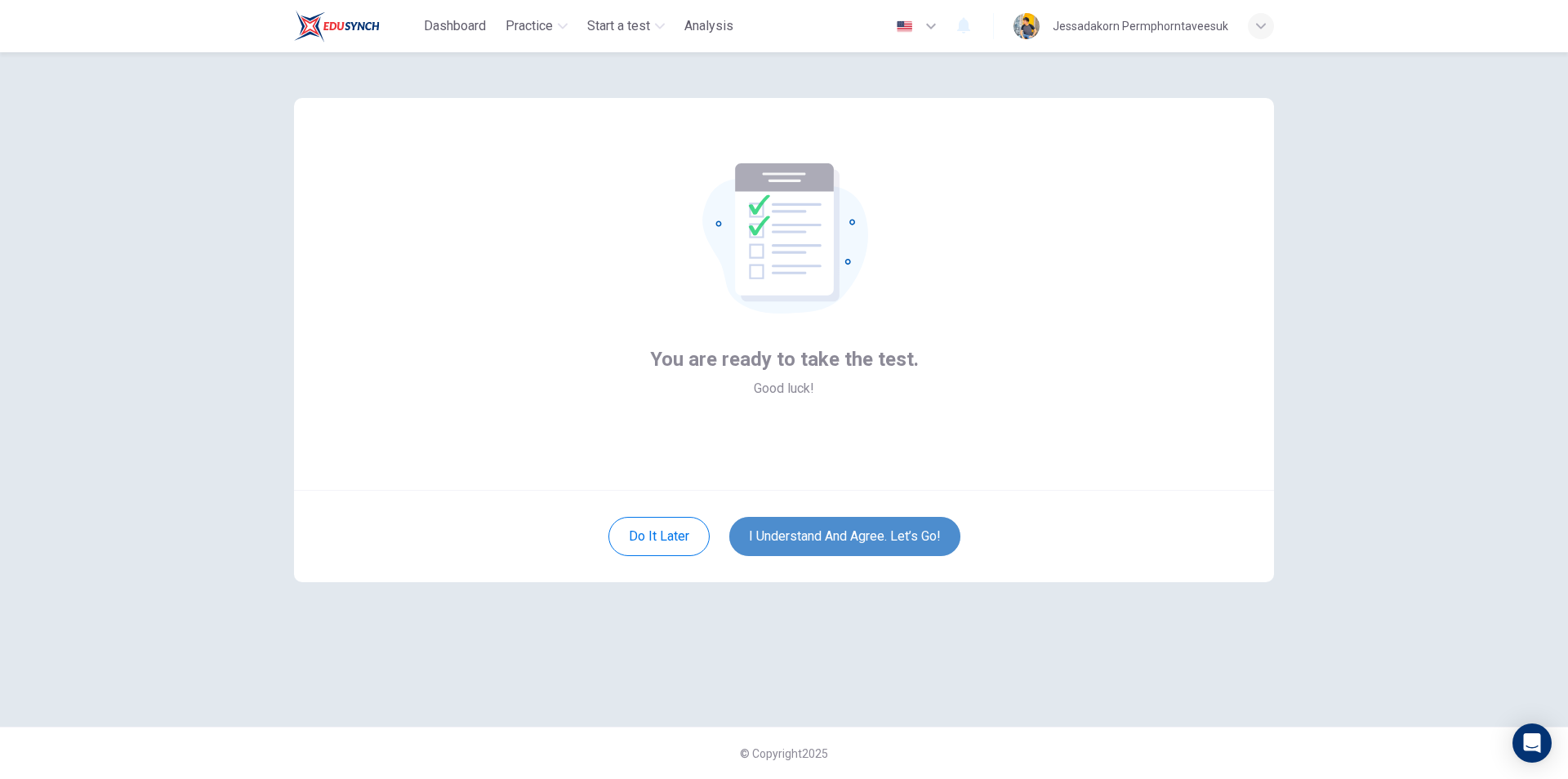
click at [831, 536] on button "I understand and agree. Let’s go!" at bounding box center [844, 536] width 231 height 39
